Goal: Find specific page/section: Find specific page/section

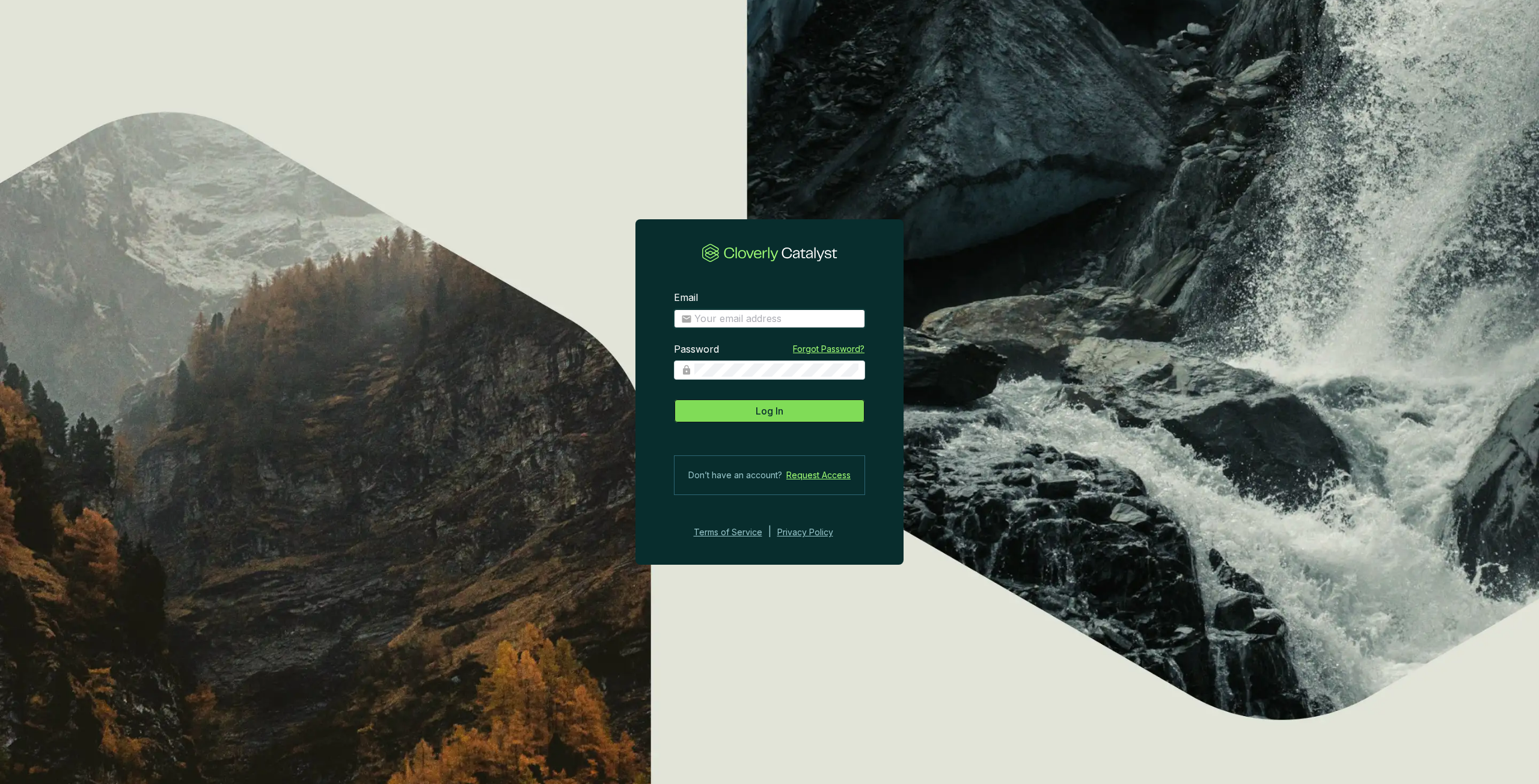
type input "[PERSON_NAME][EMAIL_ADDRESS][PERSON_NAME][DOMAIN_NAME]"
click at [768, 410] on span "Log In" at bounding box center [769, 411] width 28 height 14
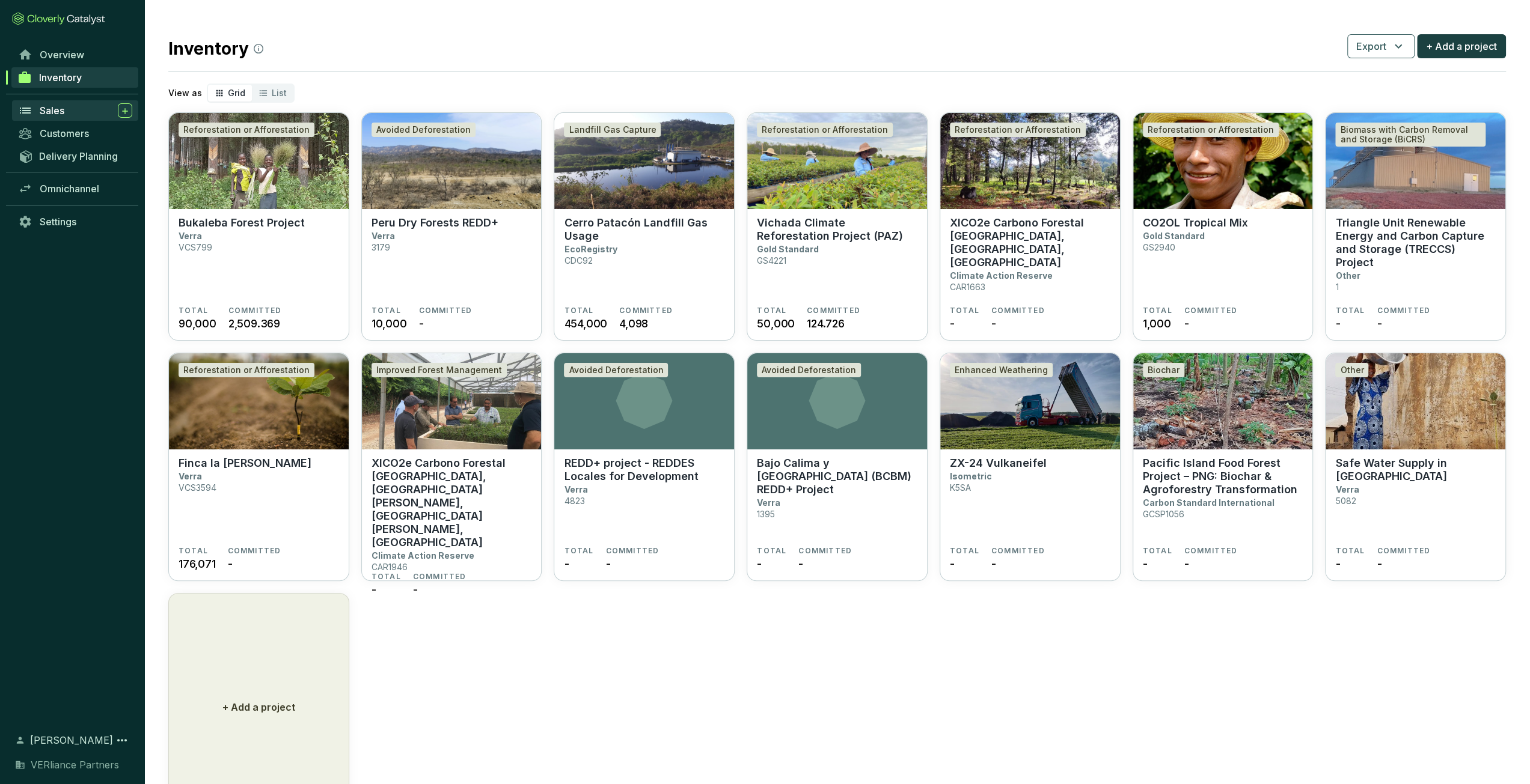
click at [46, 112] on span "Sales" at bounding box center [52, 110] width 25 height 12
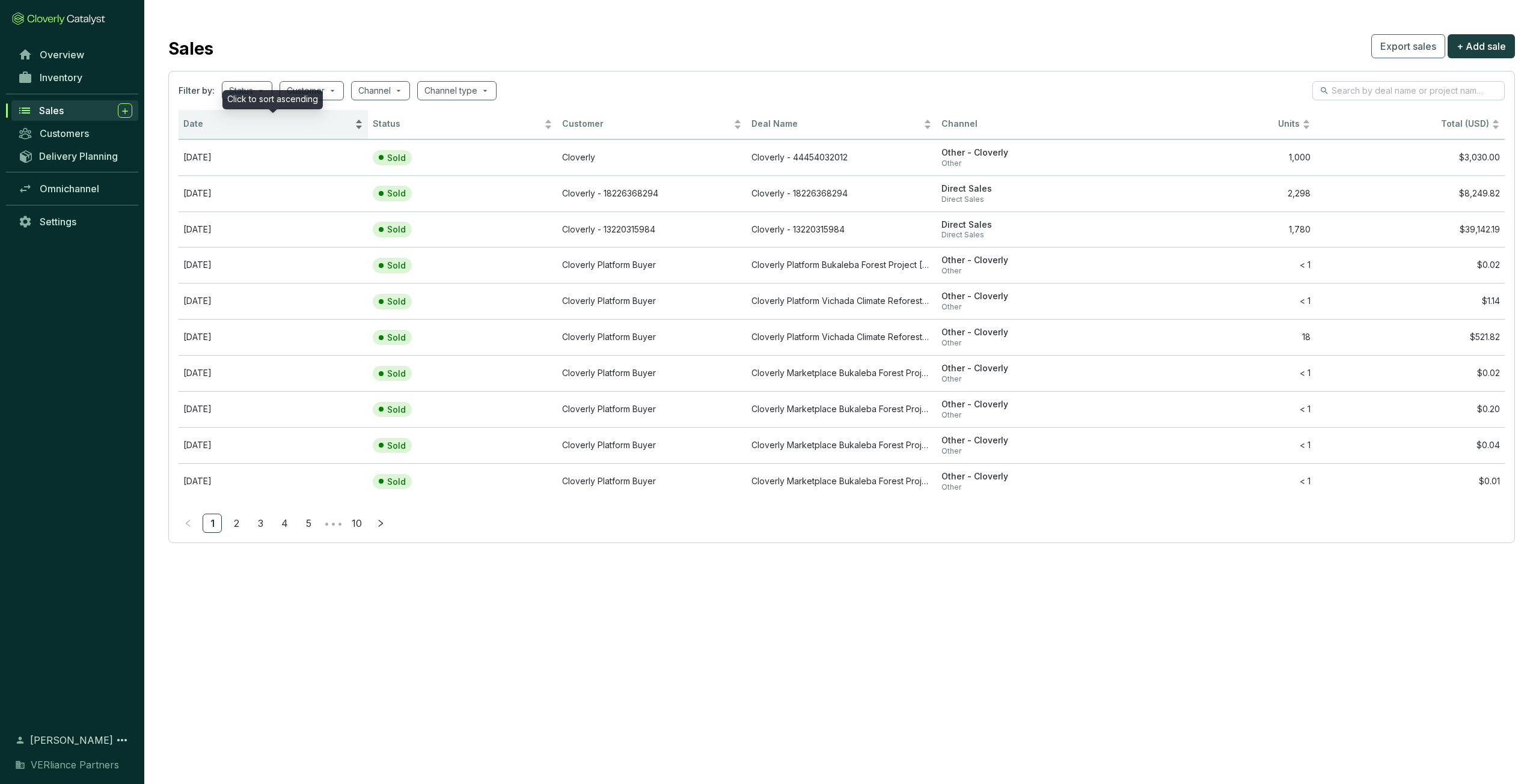
click at [212, 125] on span "Date" at bounding box center [268, 124] width 169 height 11
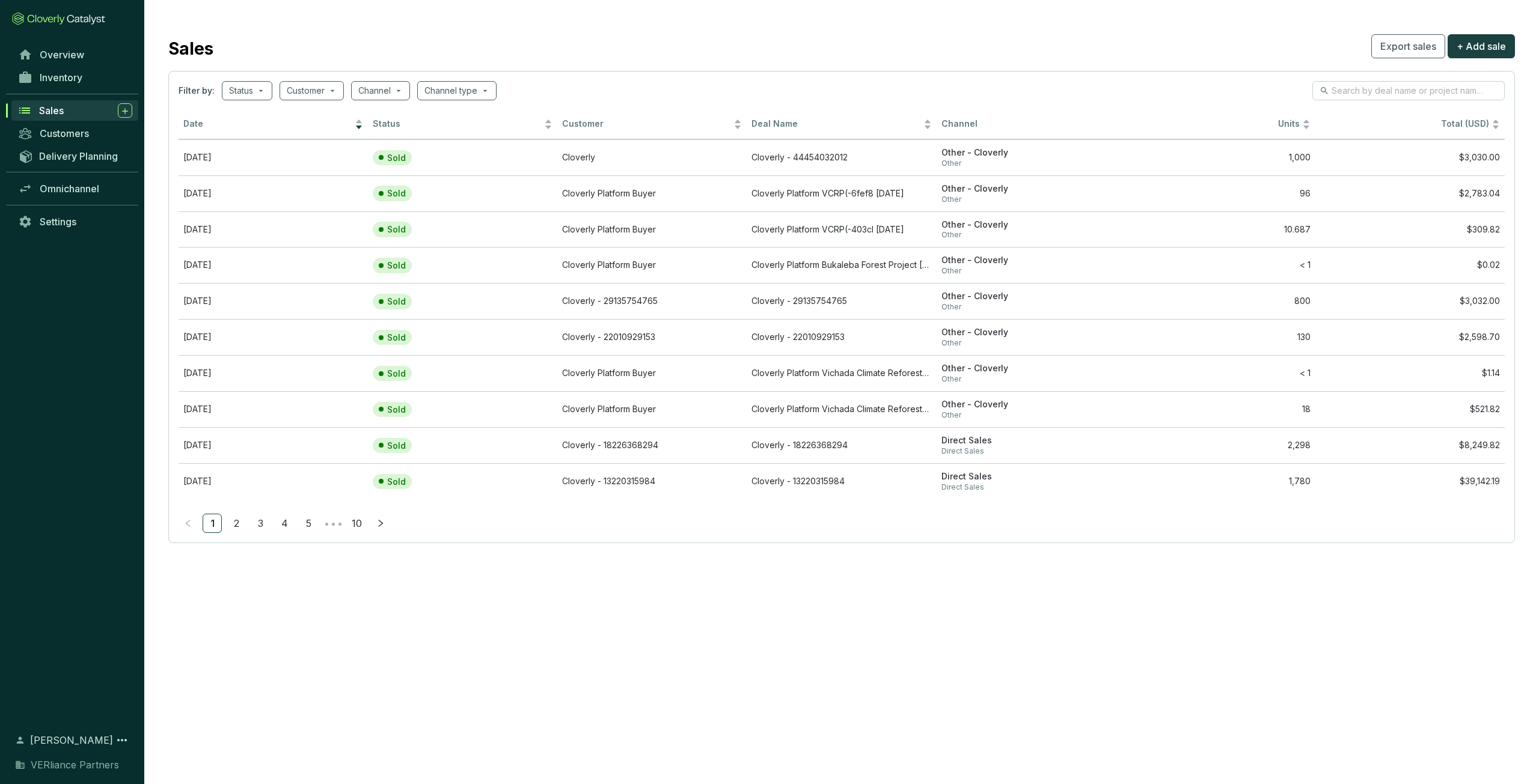
click at [75, 115] on div "Sales" at bounding box center [85, 110] width 93 height 14
click at [73, 116] on div "Sales" at bounding box center [85, 110] width 93 height 14
click at [60, 113] on span "Sales" at bounding box center [51, 110] width 25 height 12
click at [218, 128] on span "Date" at bounding box center [268, 124] width 169 height 11
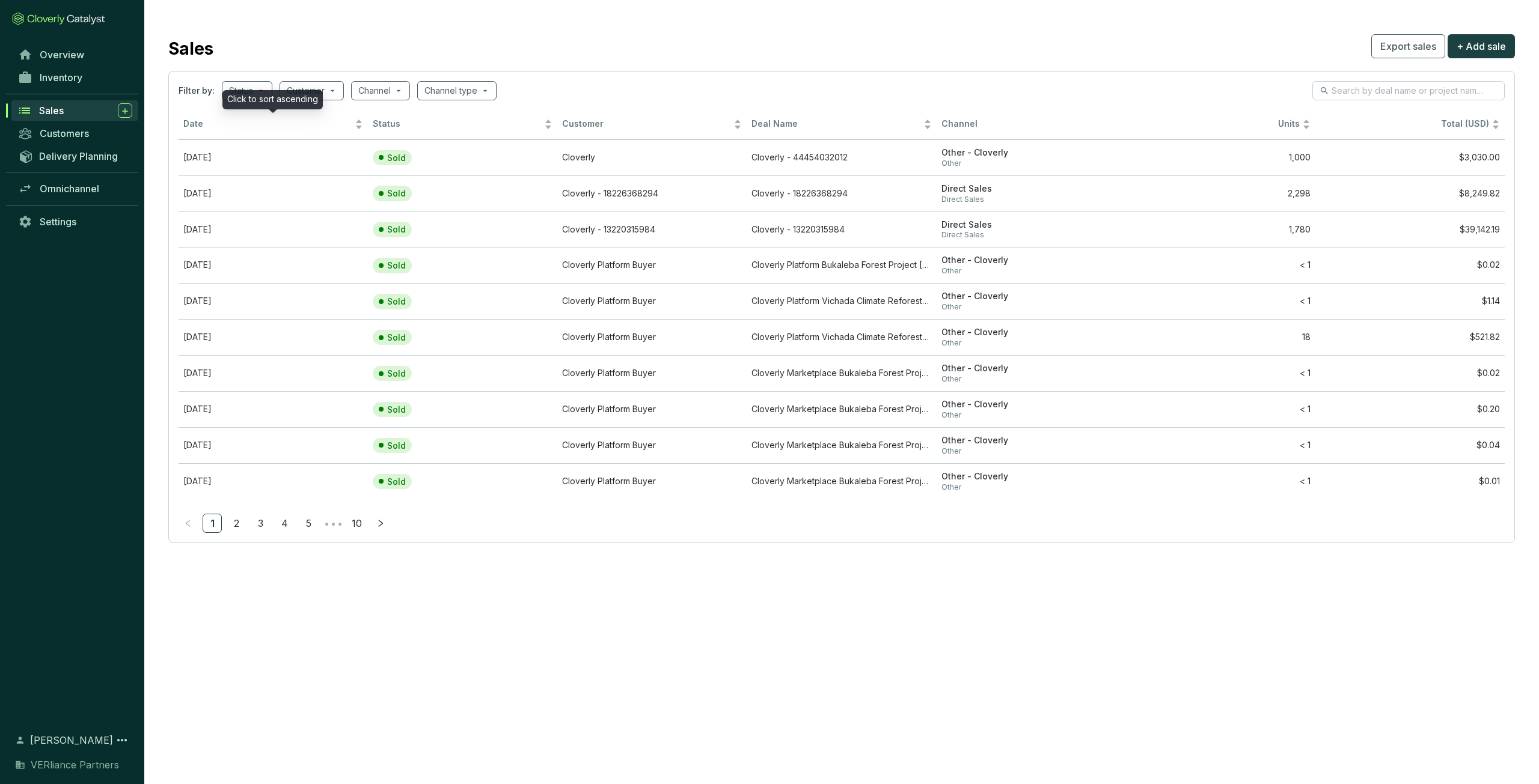
click at [224, 126] on span "Date" at bounding box center [268, 124] width 169 height 11
